Goal: Task Accomplishment & Management: Use online tool/utility

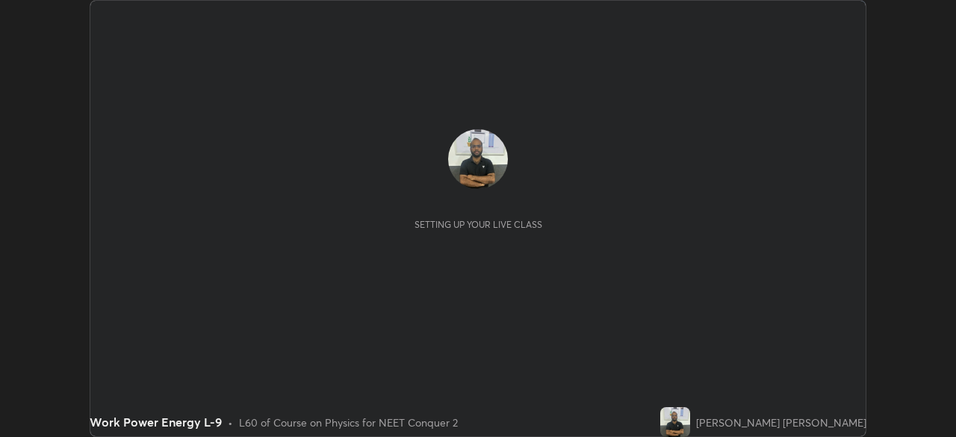
scroll to position [437, 956]
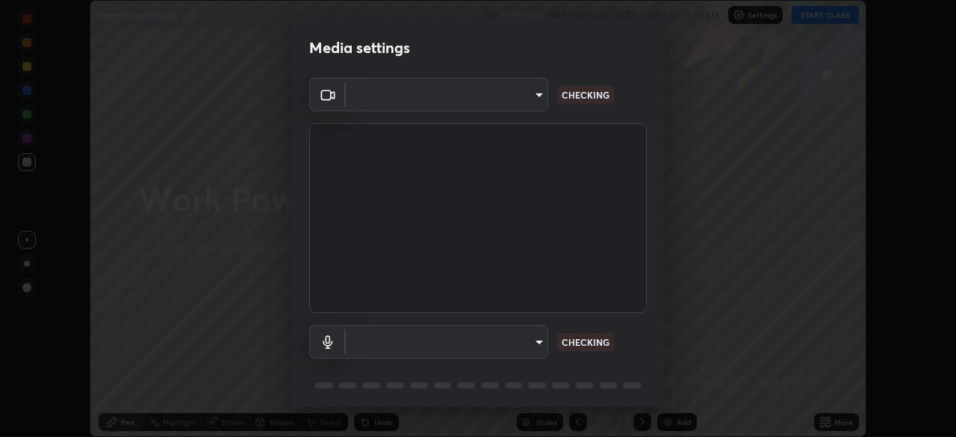
type input "e68af464f7f9ec2662c8dd58f0462b2d9bd4a3adfc91c634b4d9ed550f7d79d6"
type input "4853bebbdd99daa85ec881de7c9270d417bfeaa169075121ed1ad7609d9178ff"
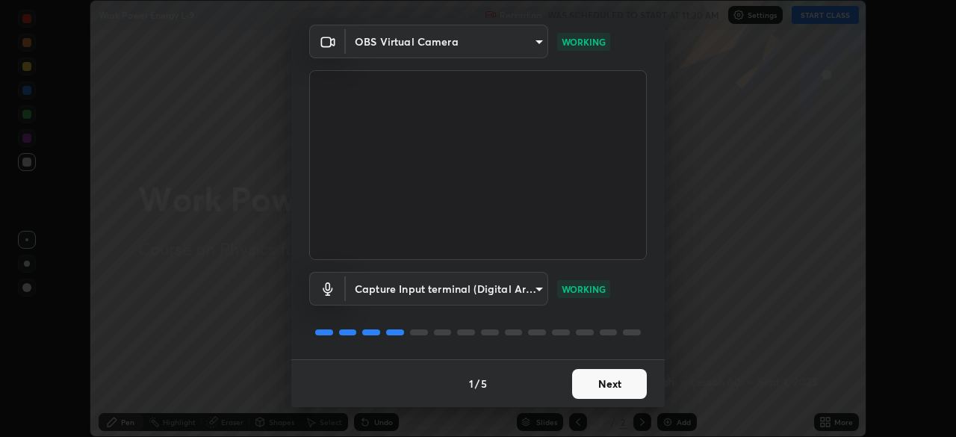
click at [598, 383] on button "Next" at bounding box center [609, 384] width 75 height 30
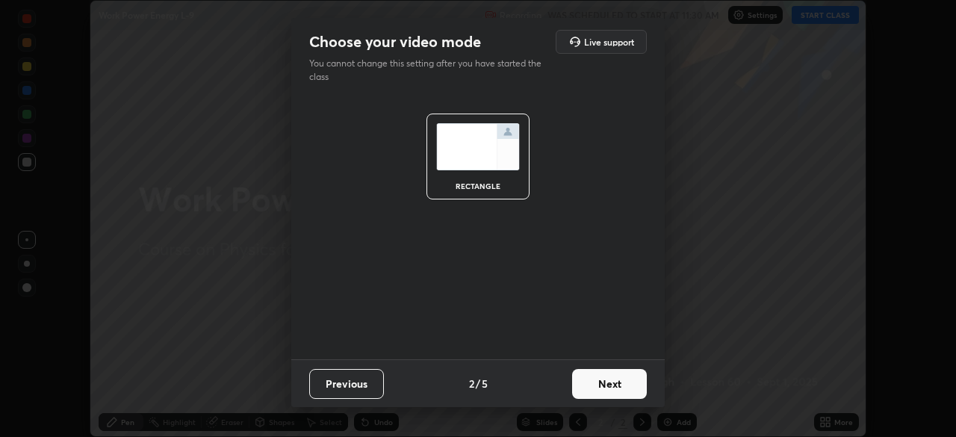
click at [604, 383] on button "Next" at bounding box center [609, 384] width 75 height 30
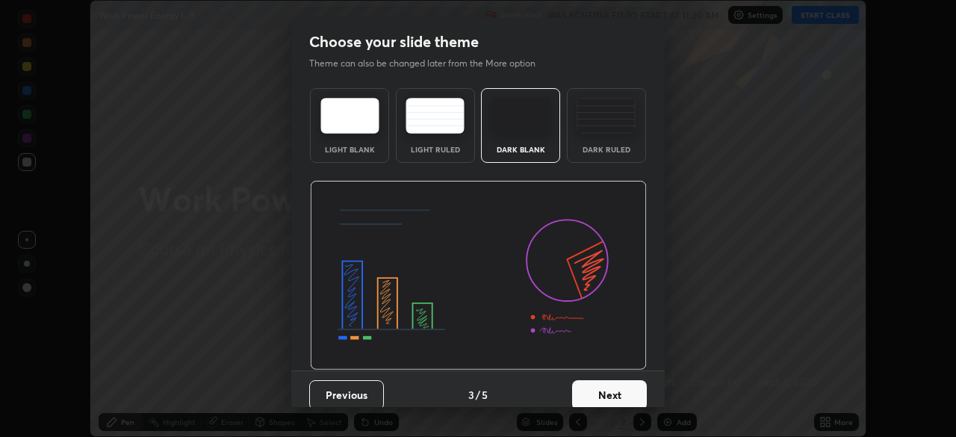
click at [604, 380] on button "Next" at bounding box center [609, 395] width 75 height 30
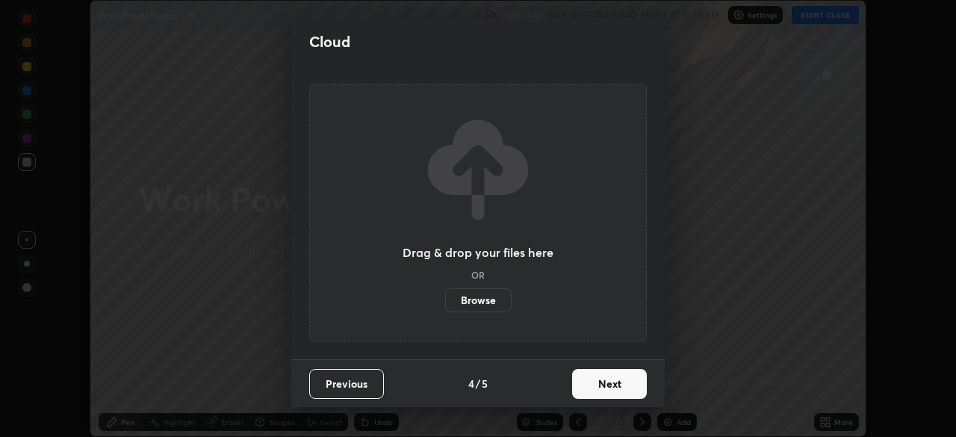
click at [604, 383] on button "Next" at bounding box center [609, 384] width 75 height 30
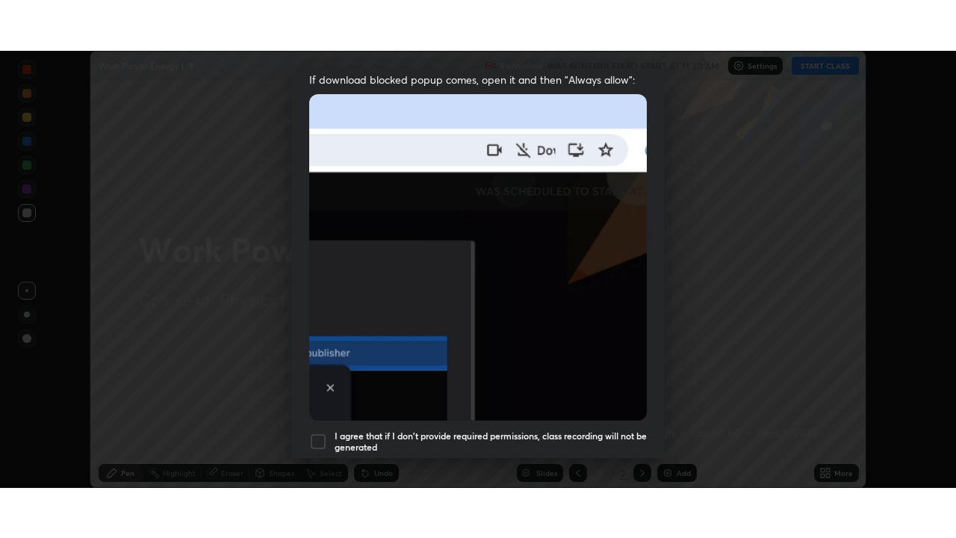
scroll to position [358, 0]
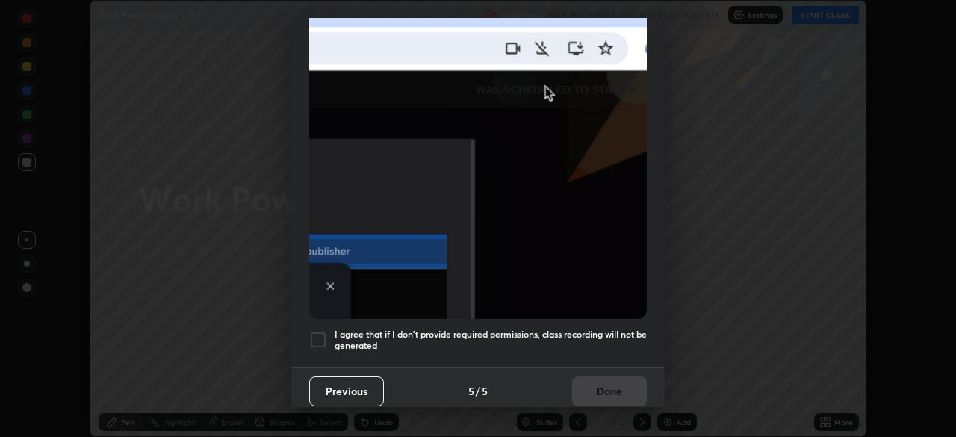
click at [320, 332] on div at bounding box center [318, 340] width 18 height 18
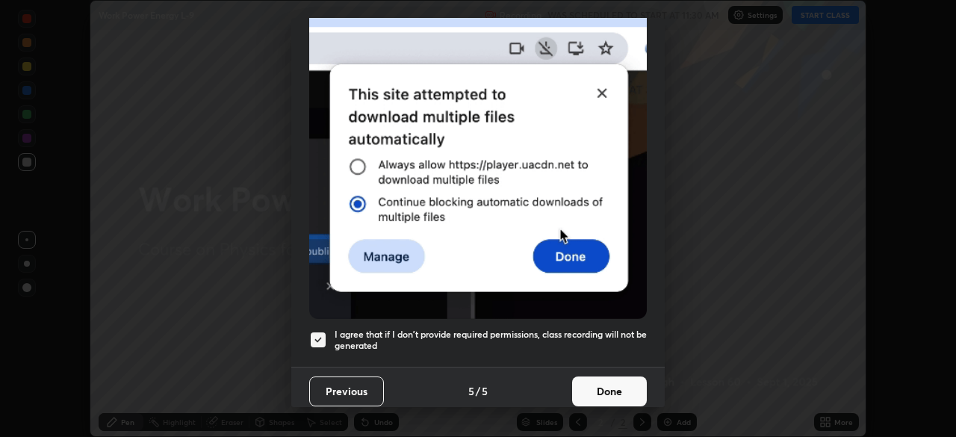
click at [604, 383] on button "Done" at bounding box center [609, 392] width 75 height 30
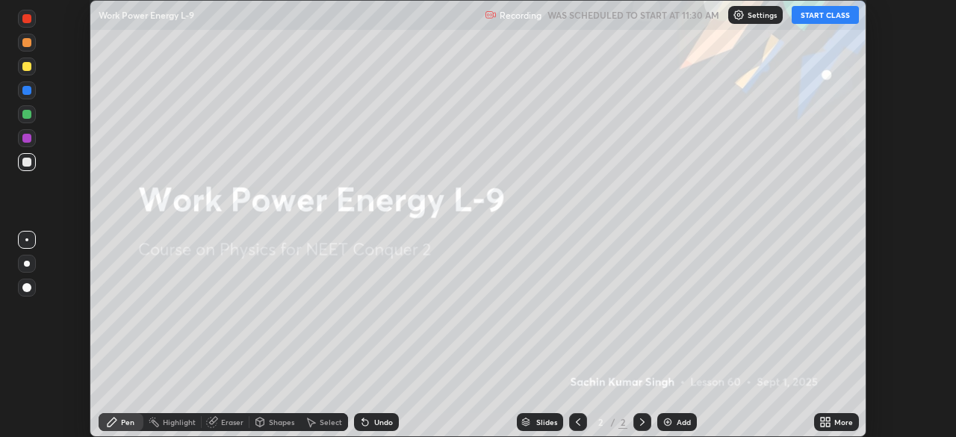
click at [821, 424] on icon at bounding box center [823, 425] width 4 height 4
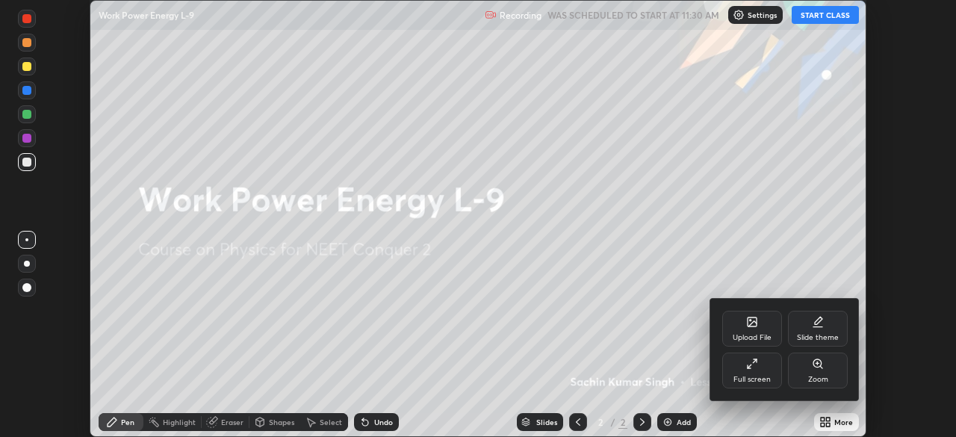
click at [756, 369] on icon at bounding box center [752, 364] width 12 height 12
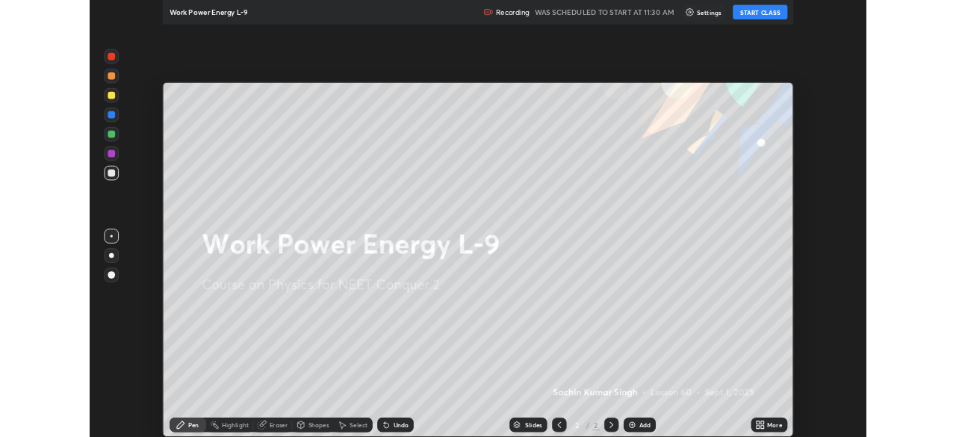
scroll to position [538, 956]
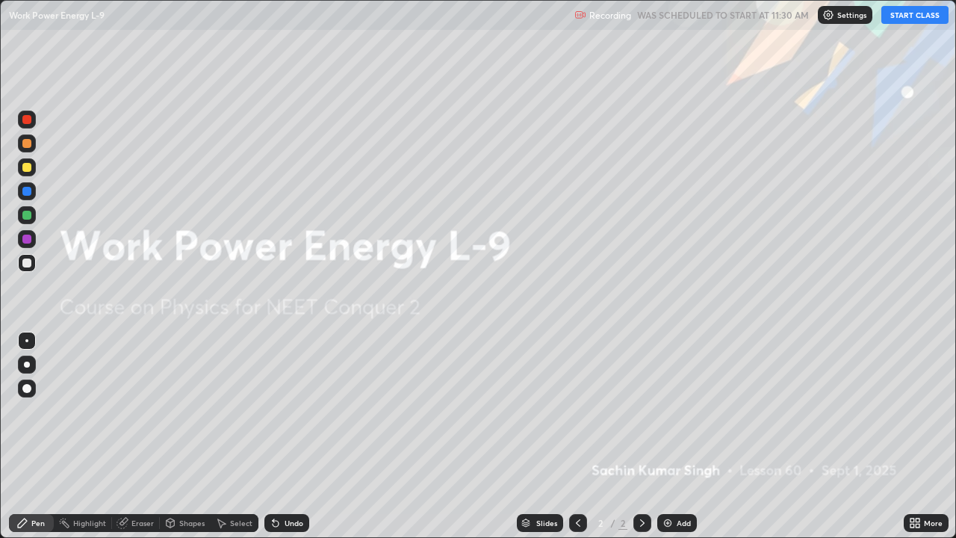
click at [912, 15] on button "START CLASS" at bounding box center [915, 15] width 67 height 18
click at [666, 436] on img at bounding box center [668, 523] width 12 height 12
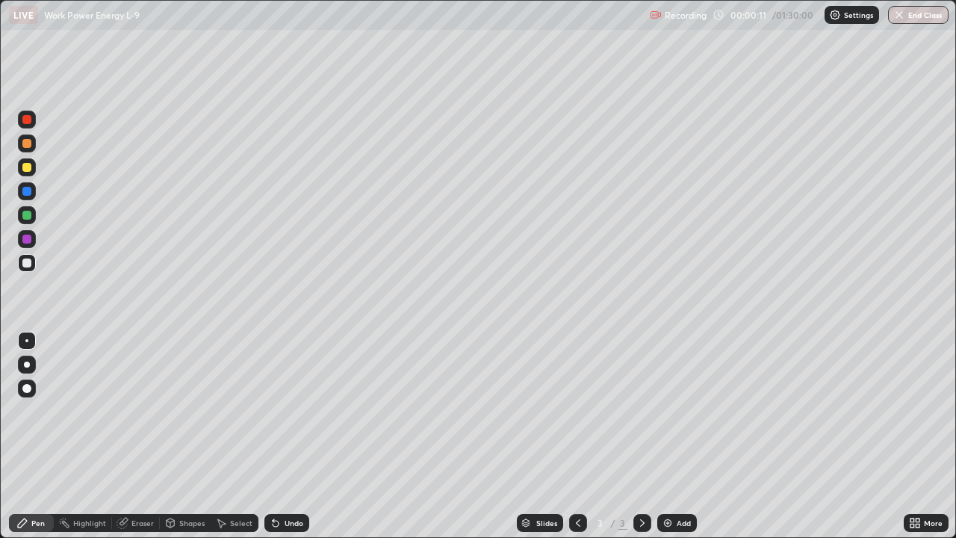
click at [764, 436] on div "Slides 3 / 3 Add" at bounding box center [606, 523] width 595 height 30
click at [767, 436] on div "Slides 3 / 3 Add" at bounding box center [606, 523] width 595 height 30
click at [146, 436] on div "Eraser" at bounding box center [142, 522] width 22 height 7
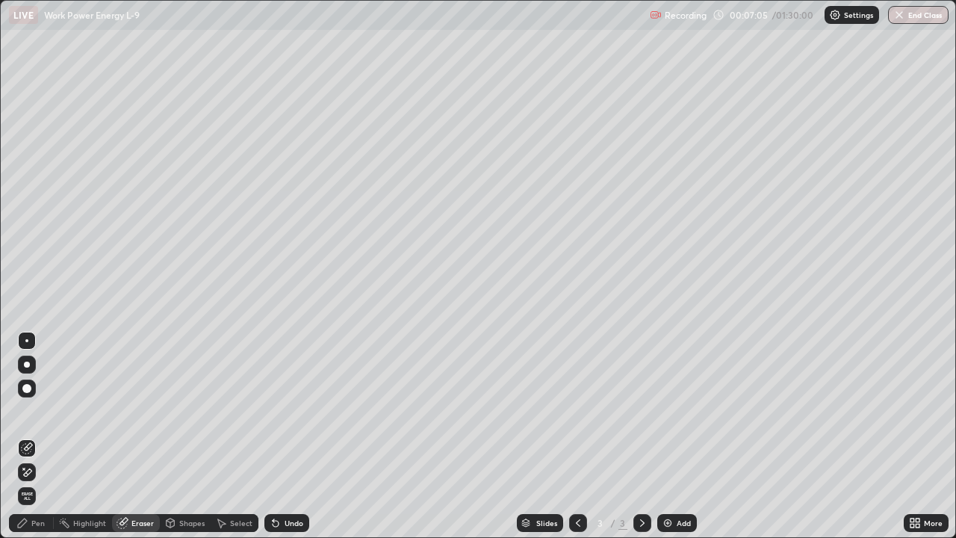
click at [37, 436] on div "Pen" at bounding box center [31, 523] width 45 height 18
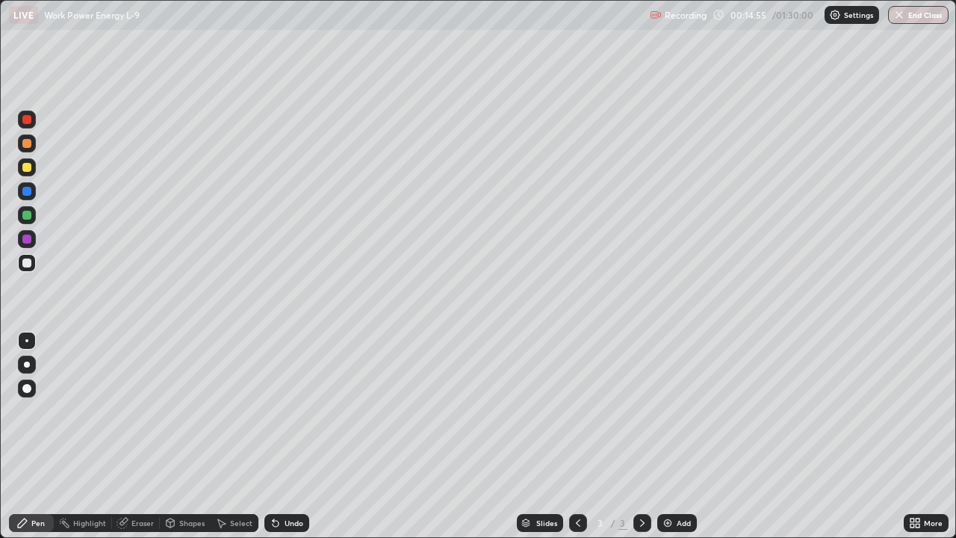
click at [670, 436] on img at bounding box center [668, 523] width 12 height 12
click at [140, 436] on div "Eraser" at bounding box center [142, 522] width 22 height 7
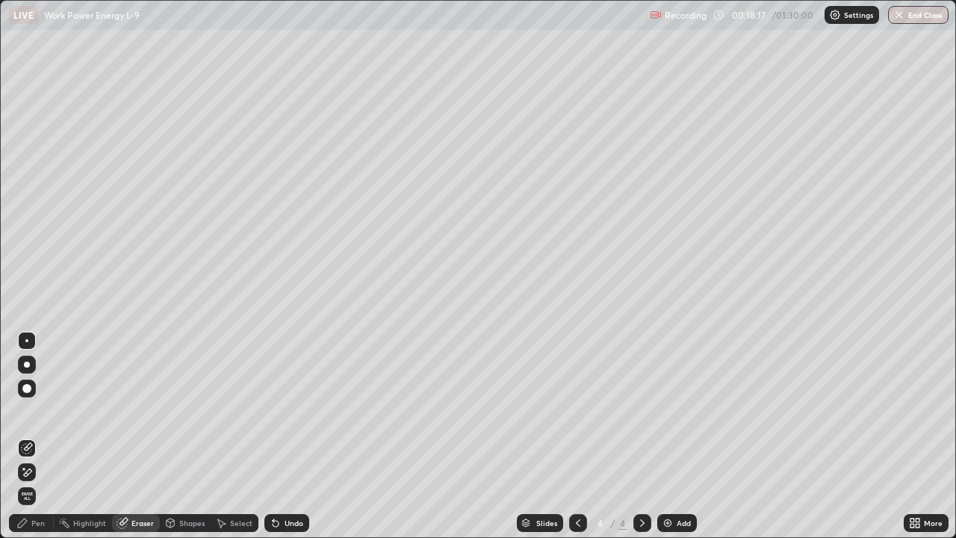
click at [38, 436] on div "Pen" at bounding box center [37, 522] width 13 height 7
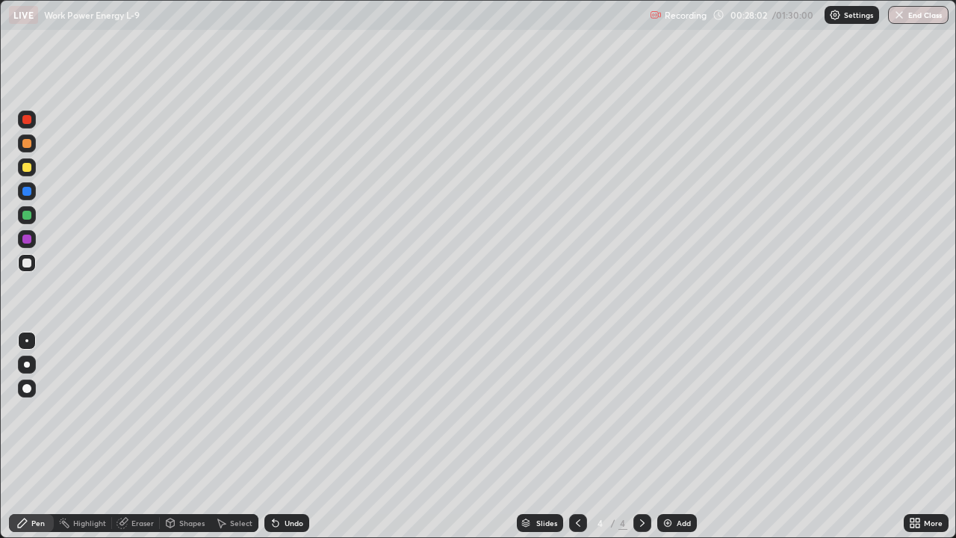
click at [30, 169] on div at bounding box center [26, 167] width 9 height 9
click at [672, 436] on img at bounding box center [668, 523] width 12 height 12
click at [140, 436] on div "Eraser" at bounding box center [142, 522] width 22 height 7
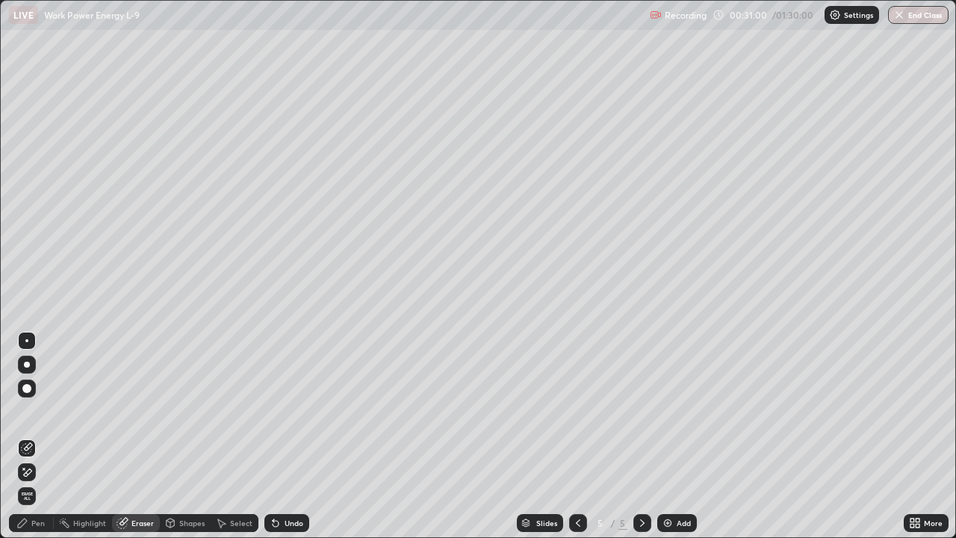
click at [37, 436] on div "Pen" at bounding box center [37, 522] width 13 height 7
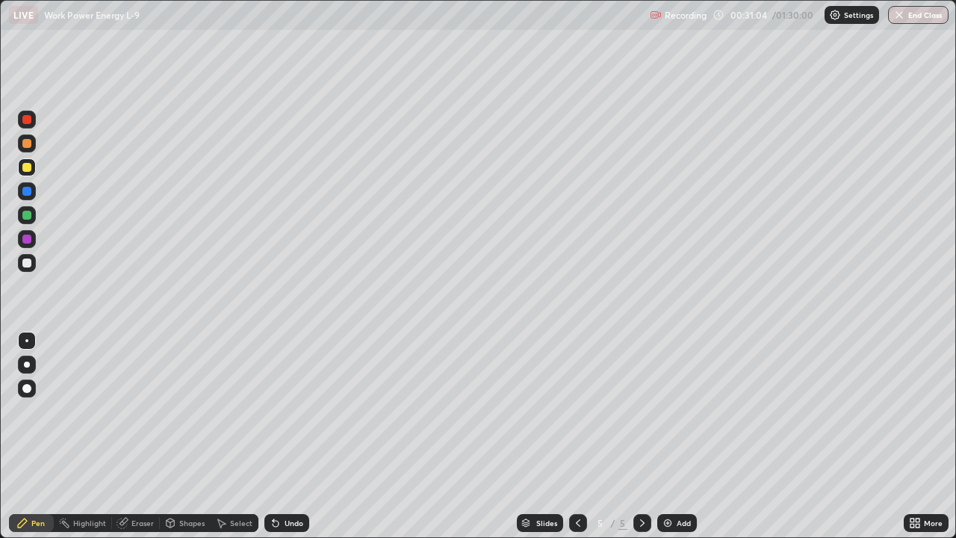
click at [145, 436] on div "Eraser" at bounding box center [142, 522] width 22 height 7
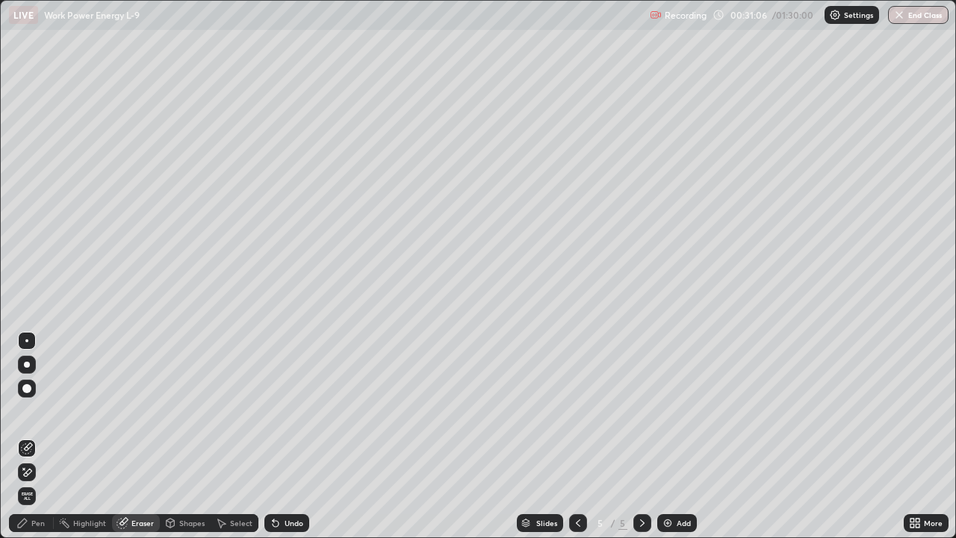
click at [40, 436] on div "Pen" at bounding box center [37, 522] width 13 height 7
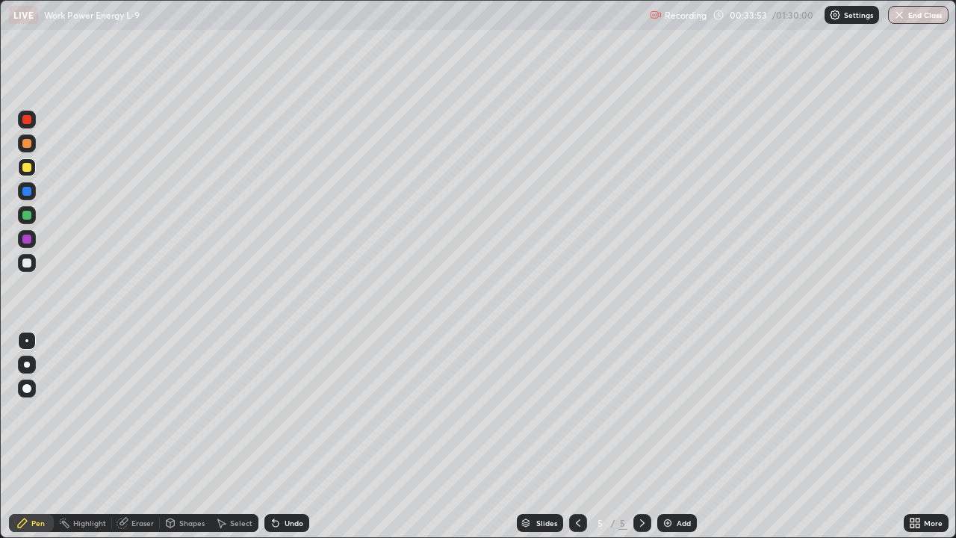
click at [146, 436] on div "Eraser" at bounding box center [142, 522] width 22 height 7
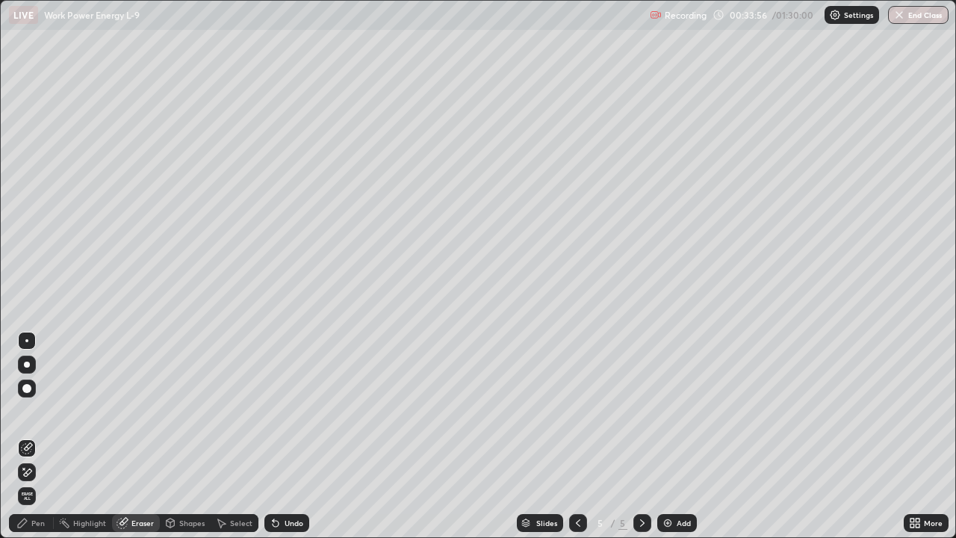
click at [43, 436] on div "Pen" at bounding box center [31, 523] width 45 height 18
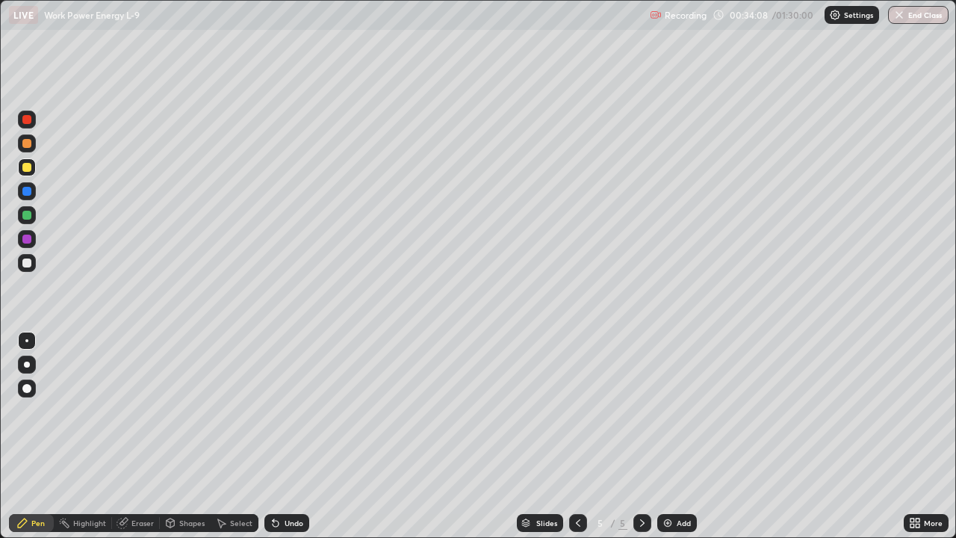
click at [145, 436] on div "Eraser" at bounding box center [142, 522] width 22 height 7
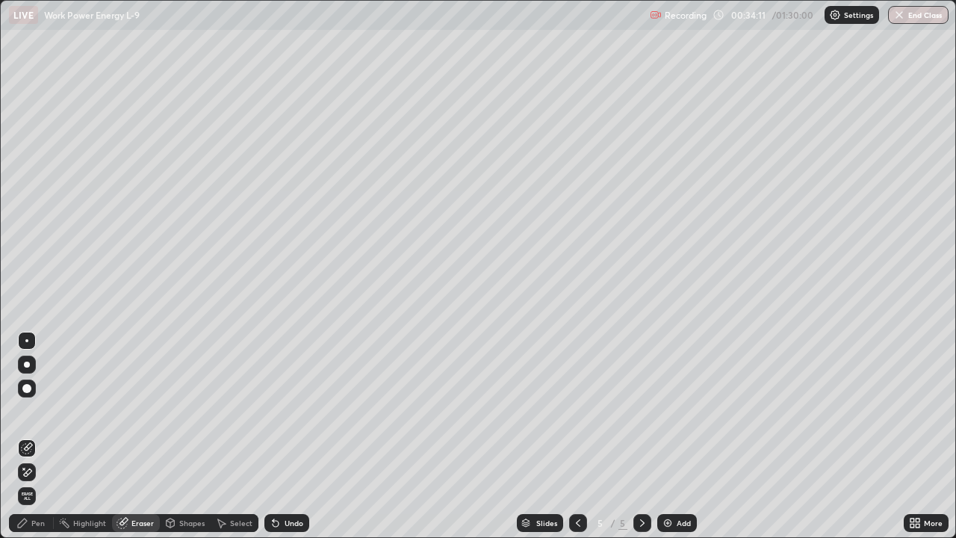
click at [37, 436] on div "Pen" at bounding box center [37, 522] width 13 height 7
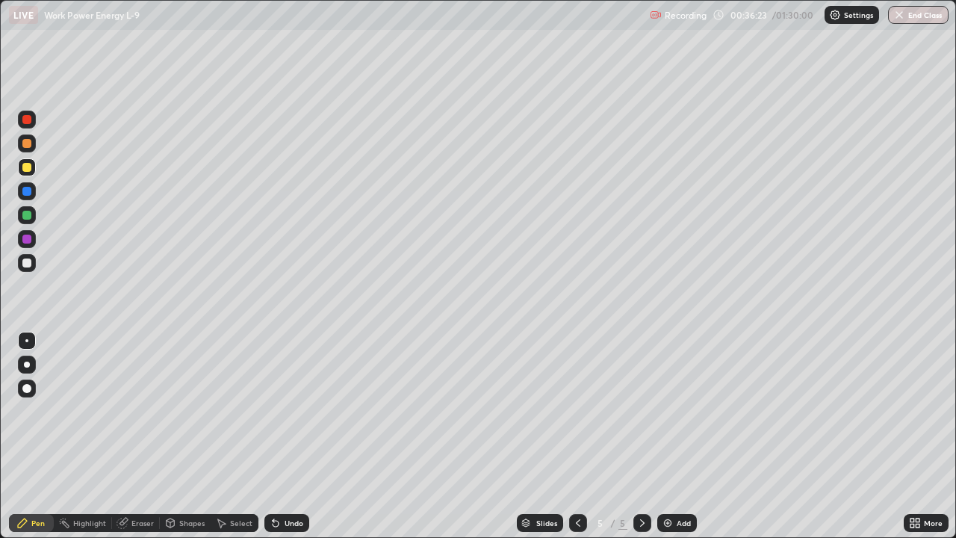
click at [25, 120] on div at bounding box center [26, 119] width 9 height 9
click at [148, 436] on div "Eraser" at bounding box center [136, 523] width 48 height 18
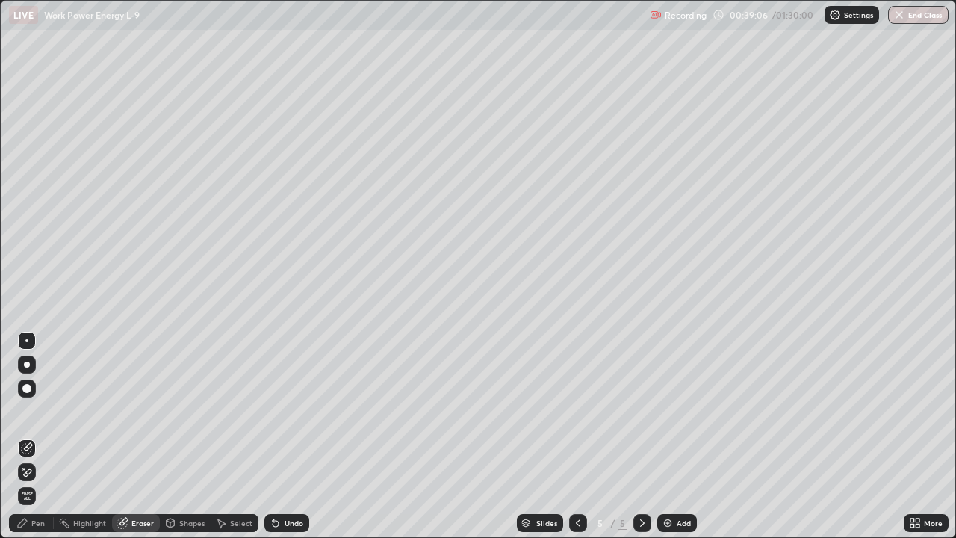
click at [37, 436] on div "Pen" at bounding box center [37, 522] width 13 height 7
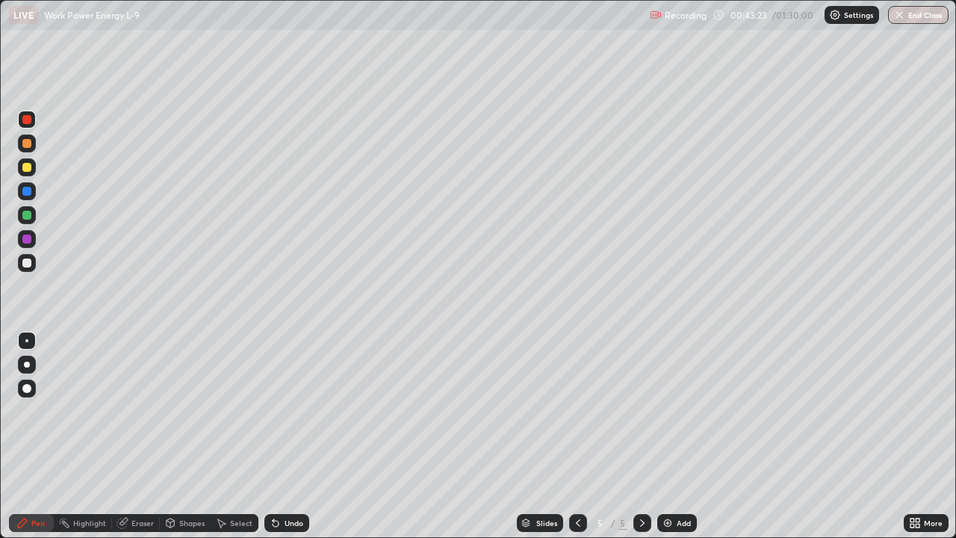
click at [666, 436] on img at bounding box center [668, 523] width 12 height 12
click at [146, 436] on div "Eraser" at bounding box center [142, 522] width 22 height 7
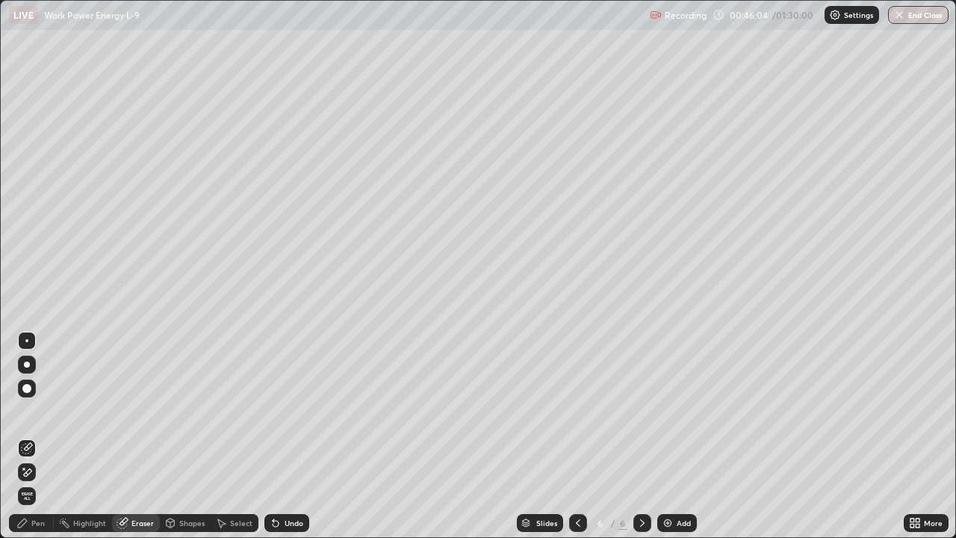
click at [42, 436] on div "Pen" at bounding box center [37, 522] width 13 height 7
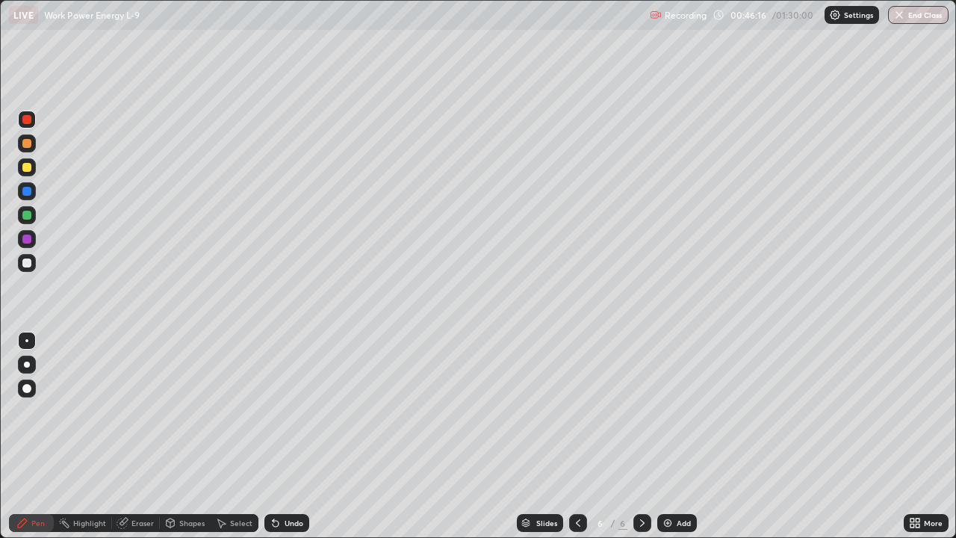
click at [141, 436] on div "Eraser" at bounding box center [142, 522] width 22 height 7
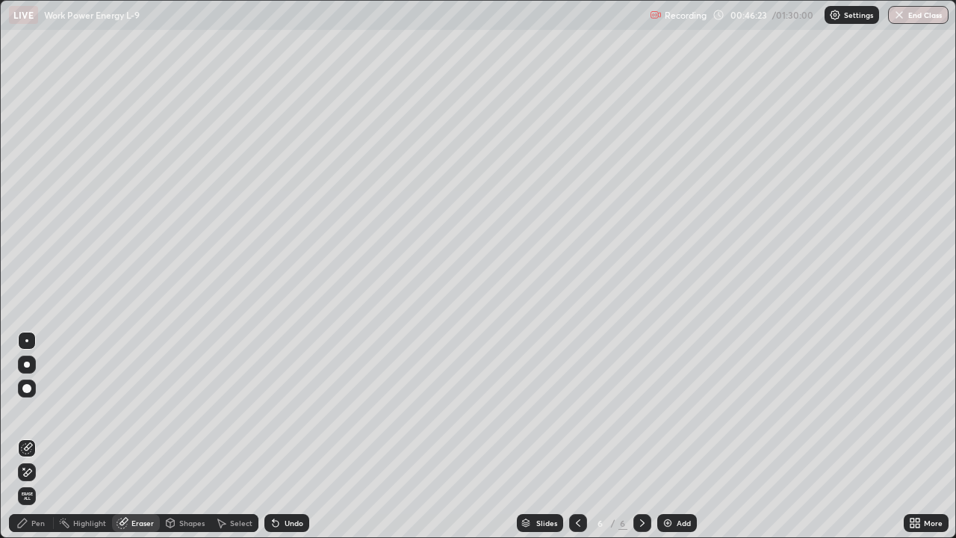
click at [42, 436] on div "Pen" at bounding box center [37, 522] width 13 height 7
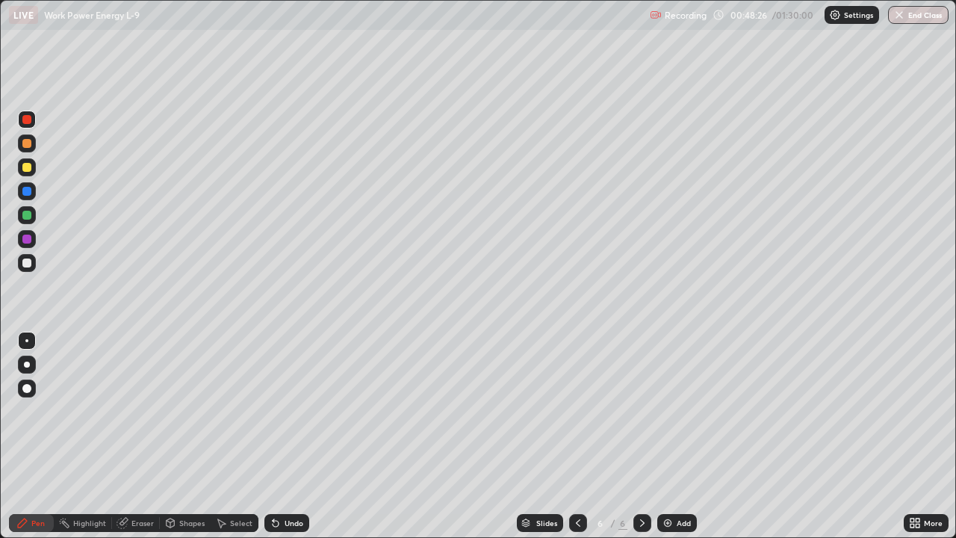
click at [666, 436] on img at bounding box center [668, 523] width 12 height 12
click at [669, 436] on img at bounding box center [668, 523] width 12 height 12
click at [28, 263] on div at bounding box center [26, 263] width 9 height 9
click at [145, 436] on div "Eraser" at bounding box center [142, 522] width 22 height 7
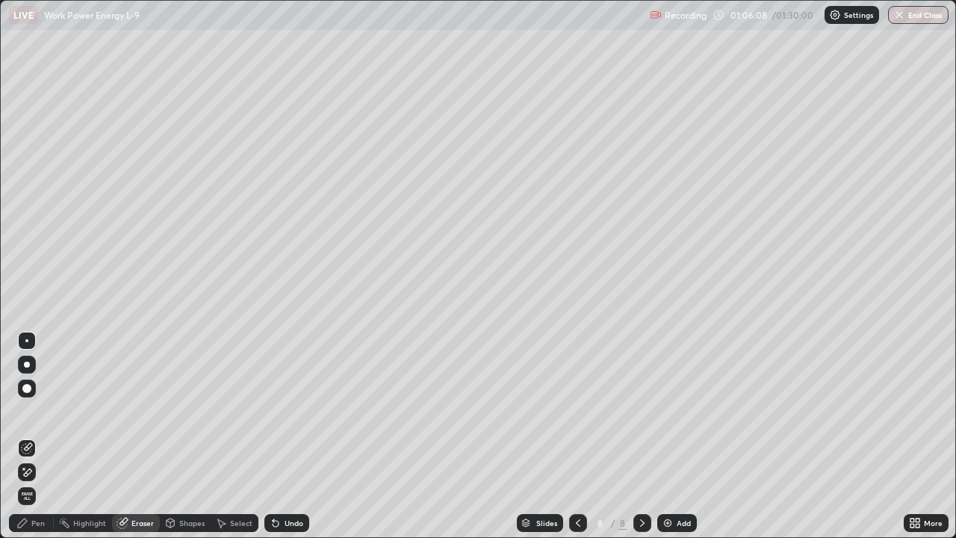
click at [38, 436] on div "Pen" at bounding box center [37, 522] width 13 height 7
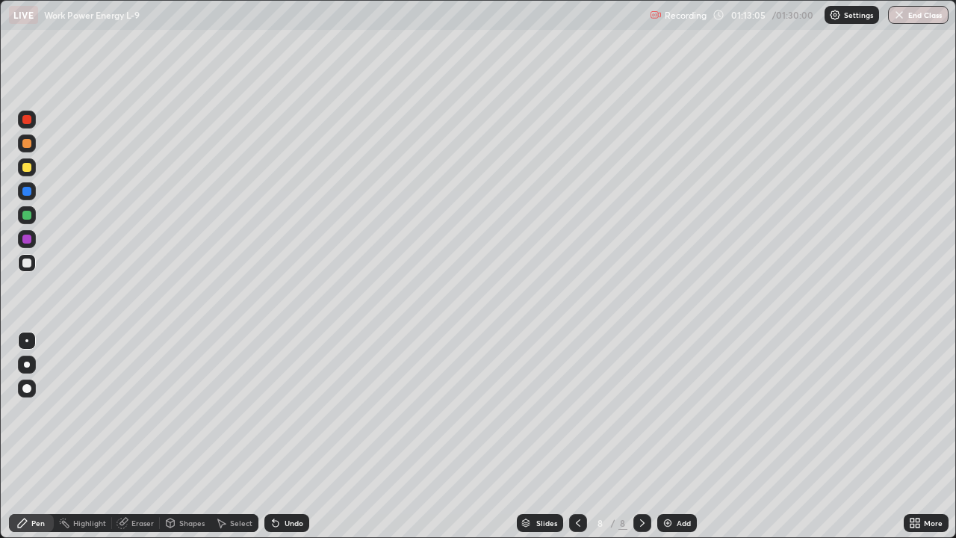
click at [144, 436] on div "Eraser" at bounding box center [142, 522] width 22 height 7
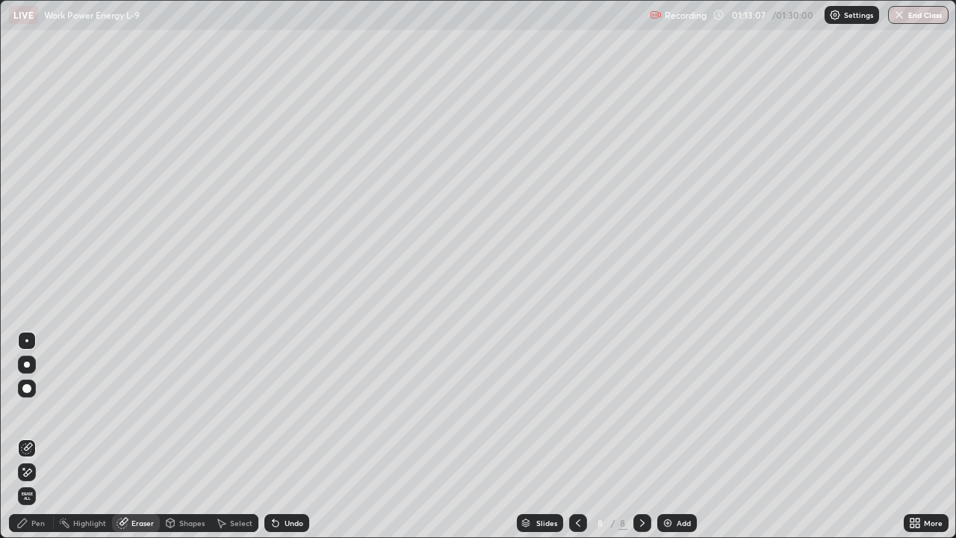
click at [39, 436] on div "Pen" at bounding box center [37, 522] width 13 height 7
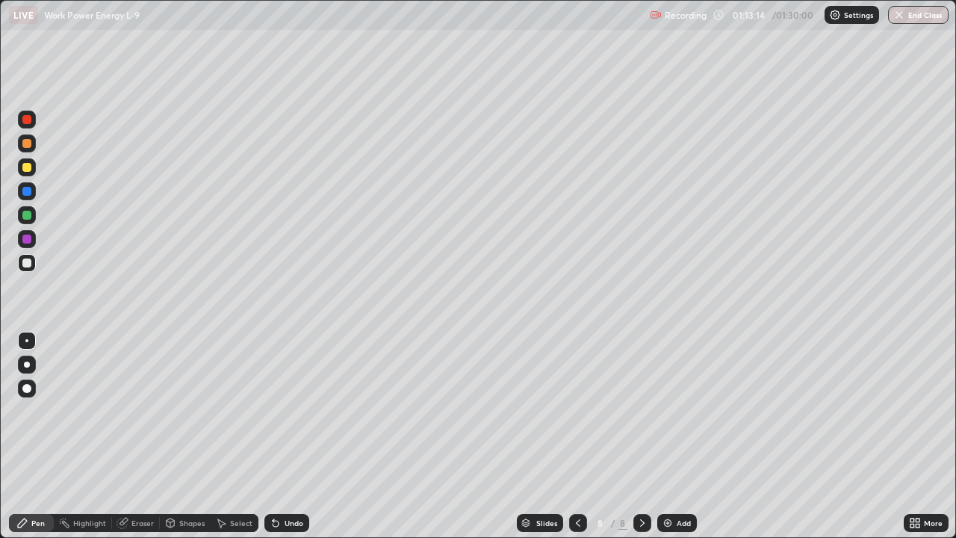
click at [137, 436] on div "Eraser" at bounding box center [142, 522] width 22 height 7
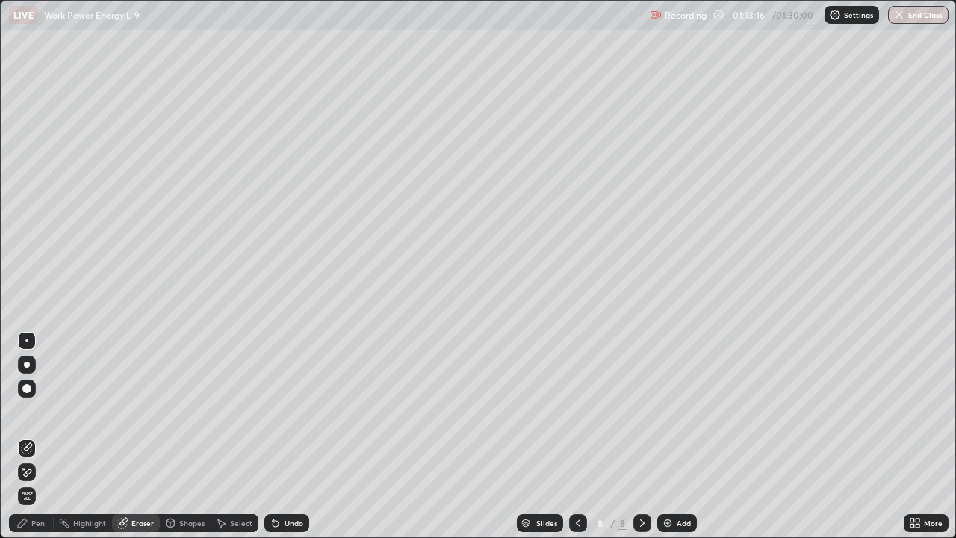
click at [39, 436] on div "Pen" at bounding box center [37, 522] width 13 height 7
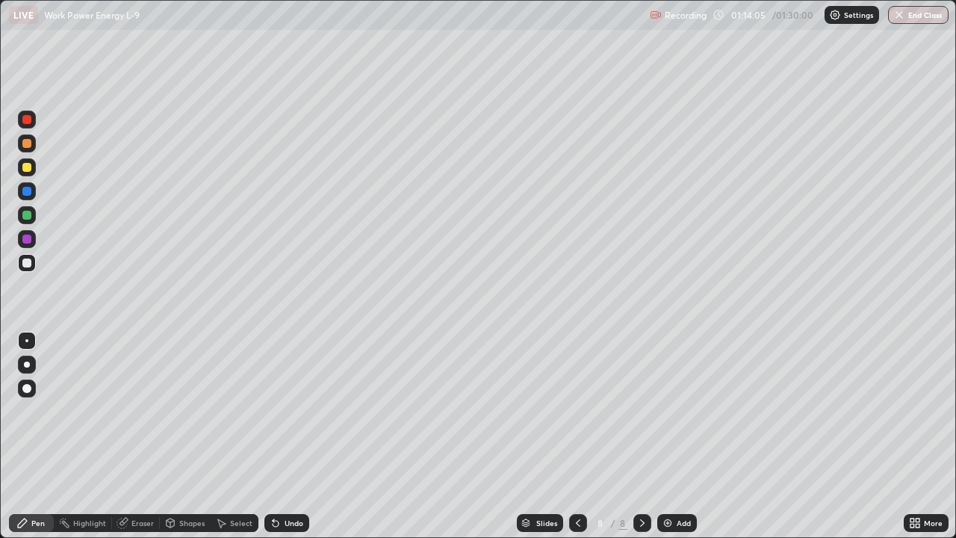
click at [133, 436] on div "Eraser" at bounding box center [136, 523] width 48 height 18
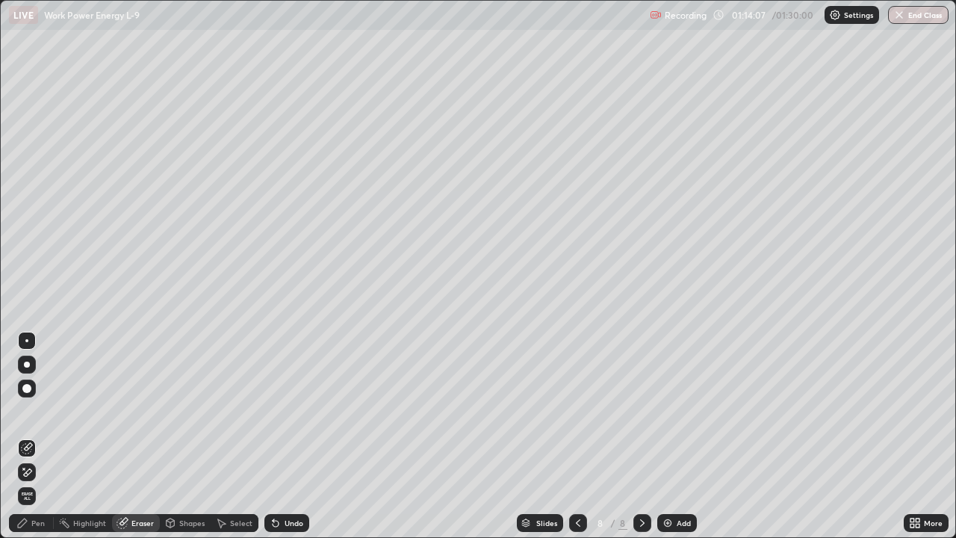
click at [43, 436] on div "Pen" at bounding box center [31, 523] width 45 height 18
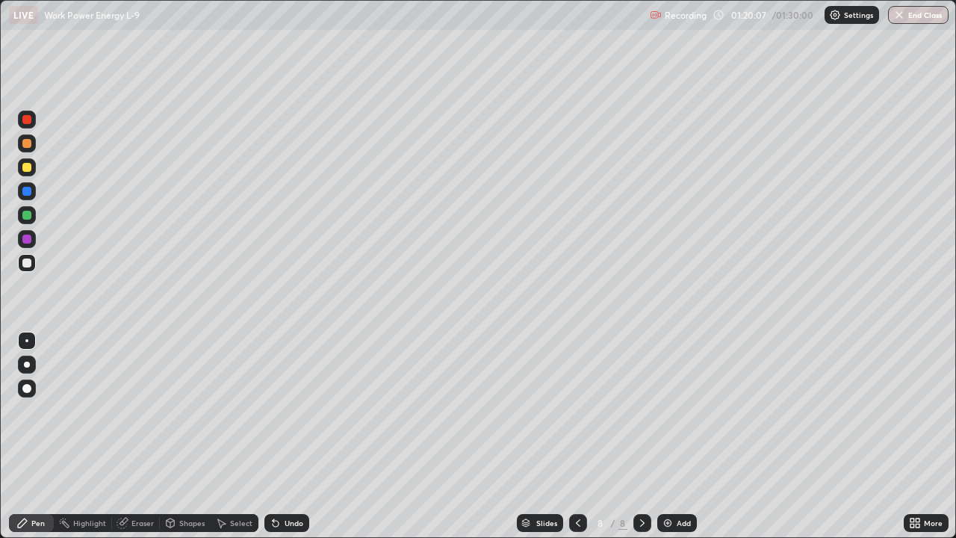
click at [578, 436] on icon at bounding box center [578, 523] width 12 height 12
click at [577, 436] on icon at bounding box center [578, 523] width 12 height 12
click at [578, 436] on icon at bounding box center [578, 523] width 12 height 12
click at [576, 436] on icon at bounding box center [578, 523] width 12 height 12
click at [640, 436] on icon at bounding box center [643, 523] width 12 height 12
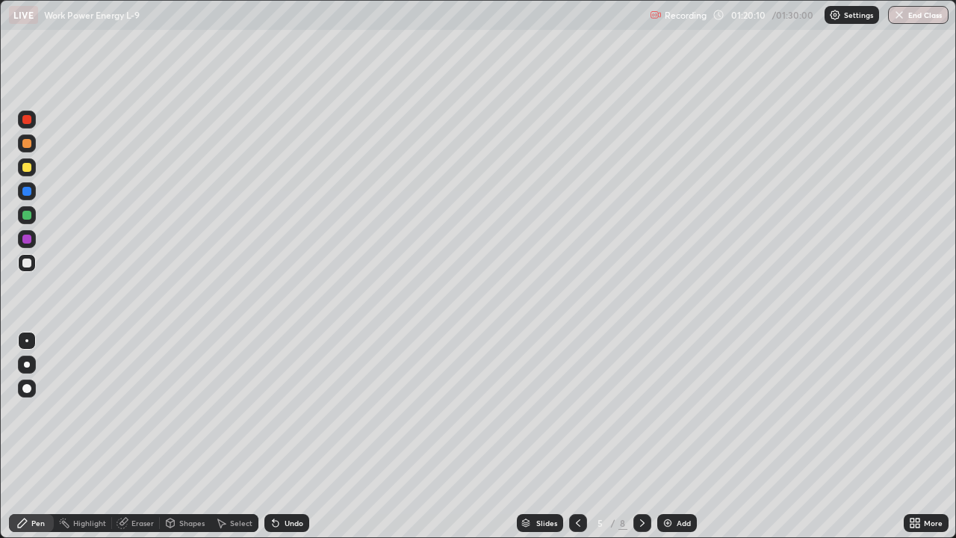
click at [643, 436] on icon at bounding box center [643, 523] width 12 height 12
click at [641, 436] on icon at bounding box center [642, 522] width 4 height 7
click at [643, 436] on icon at bounding box center [643, 523] width 12 height 12
click at [915, 21] on button "End Class" at bounding box center [918, 15] width 61 height 18
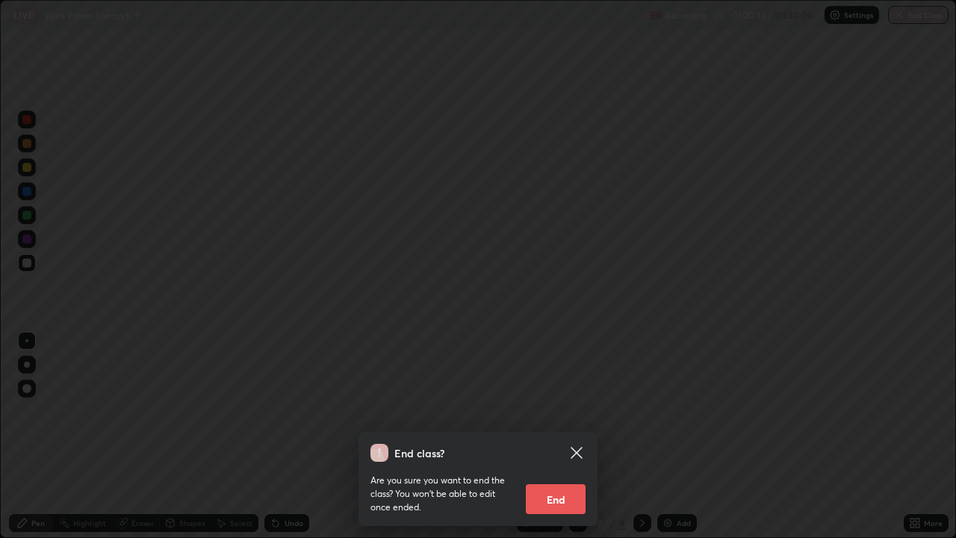
click at [561, 436] on button "End" at bounding box center [556, 499] width 60 height 30
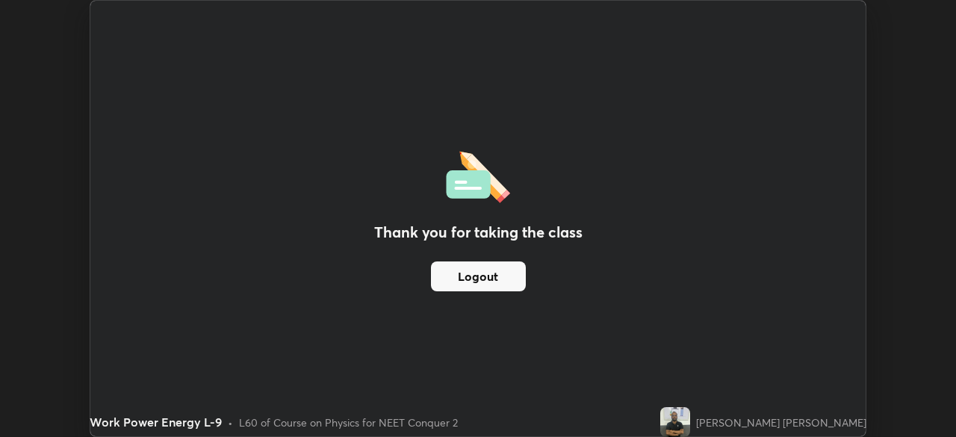
scroll to position [74276, 73757]
click at [130, 26] on div "Work Power Energy L-9" at bounding box center [378, 15] width 559 height 30
